Goal: Task Accomplishment & Management: Complete application form

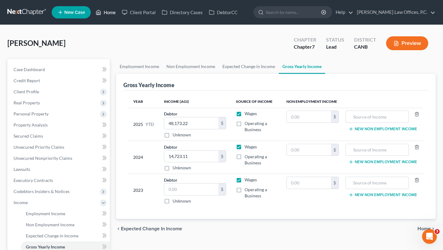
click at [113, 14] on link "Home" at bounding box center [106, 12] width 26 height 11
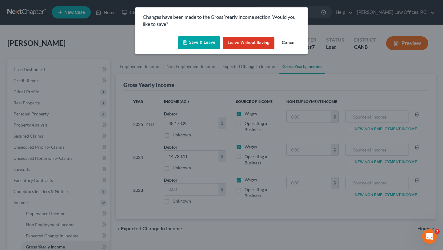
click at [193, 45] on button "Save & Leave" at bounding box center [199, 42] width 42 height 13
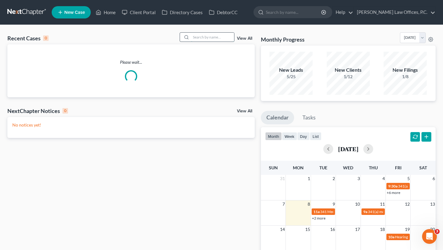
click at [205, 34] on input "search" at bounding box center [212, 37] width 43 height 9
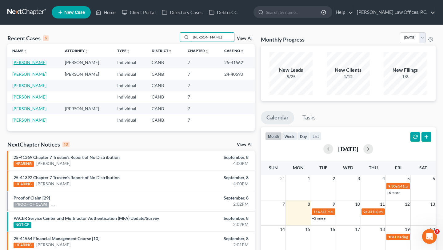
type input "[PERSON_NAME]"
click at [27, 64] on link "[PERSON_NAME]" at bounding box center [29, 62] width 34 height 5
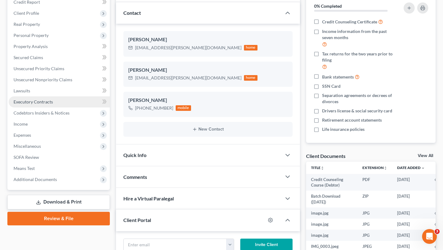
scroll to position [123, 0]
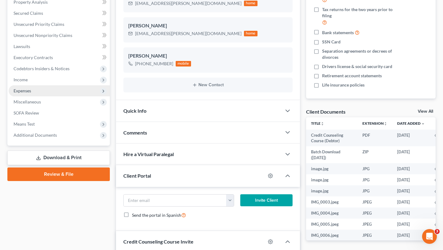
click at [53, 92] on span "Expenses" at bounding box center [59, 90] width 101 height 11
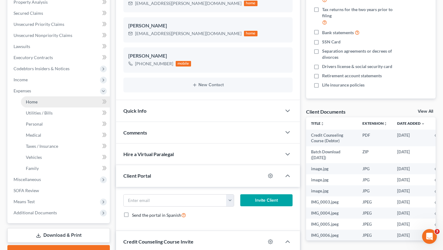
click at [52, 103] on link "Home" at bounding box center [65, 101] width 89 height 11
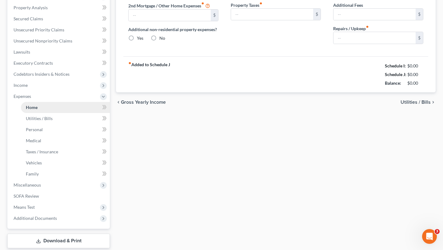
type input "2,574.00"
type input "0.00"
radio input "true"
type input "0.00"
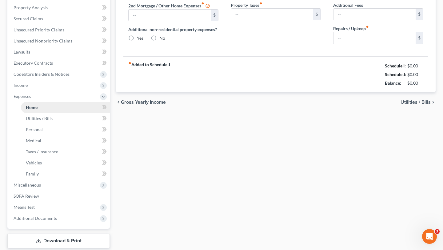
type input "0.00"
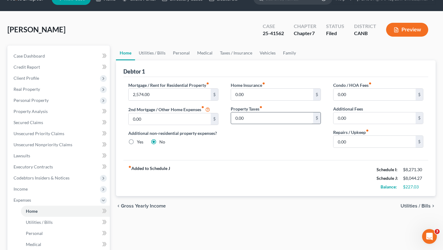
scroll to position [16, 0]
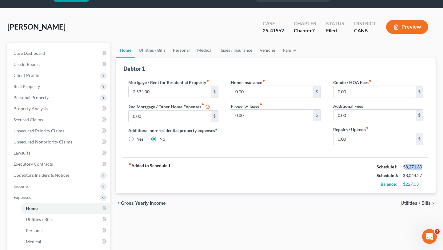
drag, startPoint x: 424, startPoint y: 166, endPoint x: 406, endPoint y: 165, distance: 18.5
click at [406, 165] on div "$8,271.30" at bounding box center [413, 167] width 26 height 6
copy div "8,271.30"
drag, startPoint x: 424, startPoint y: 174, endPoint x: 406, endPoint y: 174, distance: 18.5
click at [406, 174] on div "$8,044.27" at bounding box center [413, 175] width 26 height 6
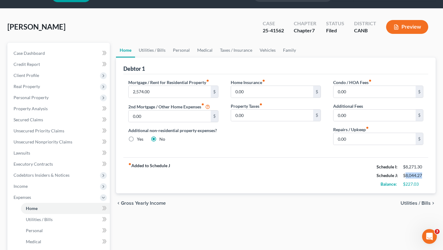
copy div "8,044.27"
drag, startPoint x: 422, startPoint y: 184, endPoint x: 406, endPoint y: 184, distance: 16.3
click at [406, 184] on div "$227.03" at bounding box center [413, 184] width 20 height 6
copy div "227.03"
